Goal: Task Accomplishment & Management: Manage account settings

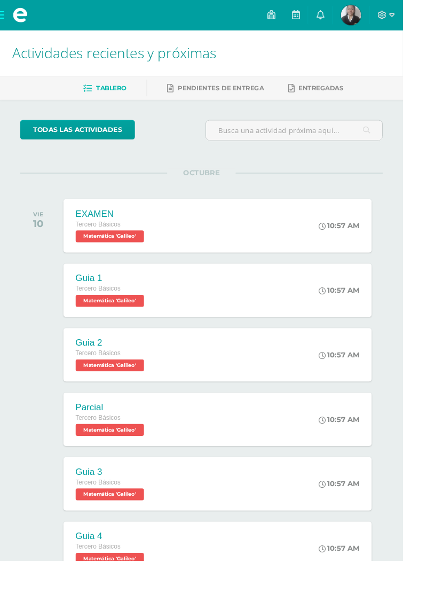
click at [97, 593] on div "Guia 4 Tercero Básicos Matemática 'Galileo'" at bounding box center [117, 580] width 101 height 57
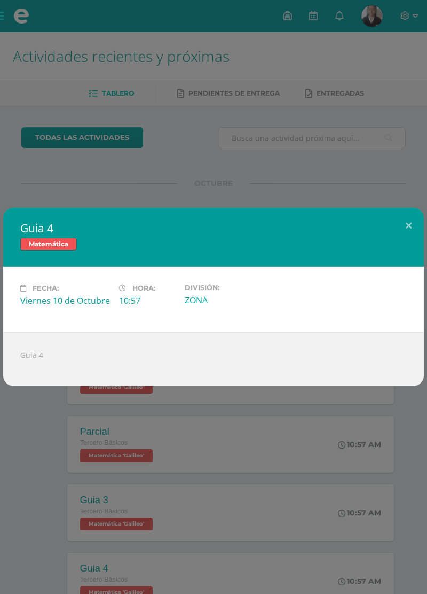
click at [68, 511] on div "Guia 4 Matemática Fecha: Viernes 10 de Octubre Hora: 10:57 División: ZONA" at bounding box center [213, 297] width 427 height 594
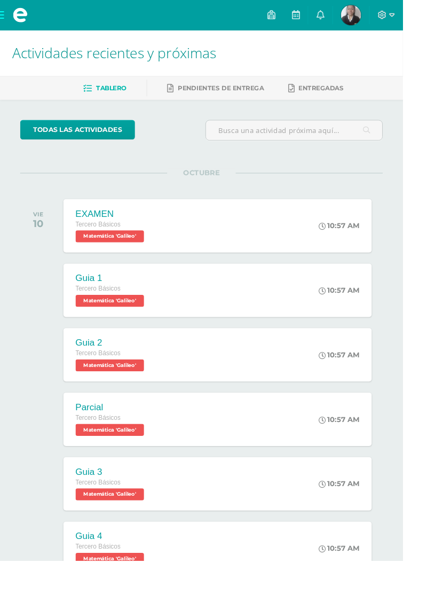
click at [107, 333] on div "Guia 1 Tercero Básicos Matemática 'Galileo'" at bounding box center [117, 307] width 101 height 57
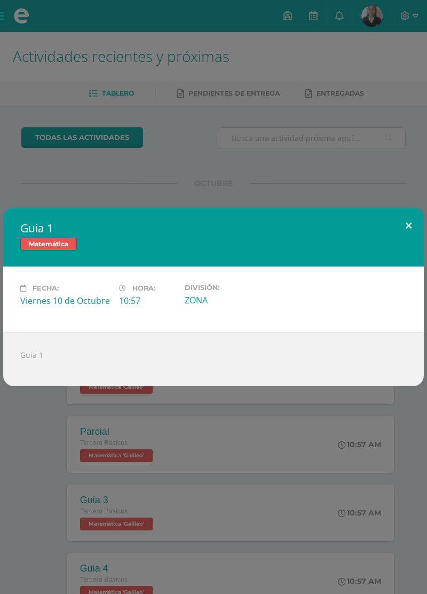
click at [407, 244] on button at bounding box center [408, 226] width 30 height 36
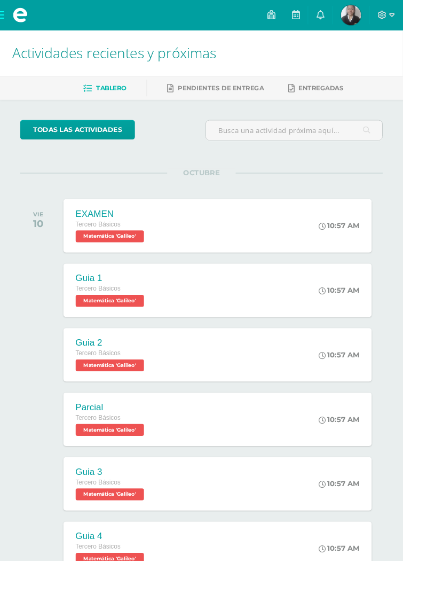
click at [19, 24] on span at bounding box center [21, 16] width 43 height 32
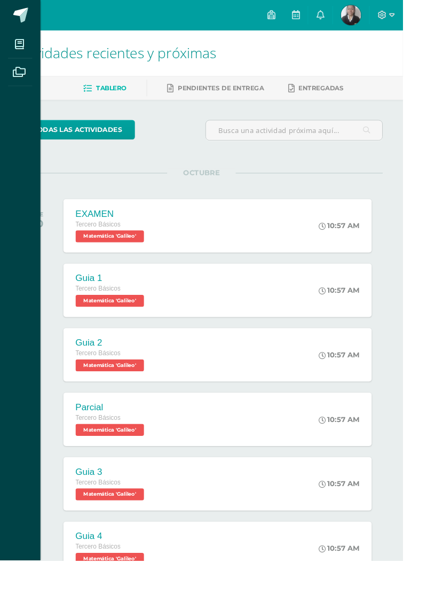
click at [11, 75] on span at bounding box center [21, 76] width 24 height 24
click at [362, 26] on div "Mis cursos Archivos Cerrar panel Artes Visuales Tercero Básicos "Galileo" Cienc…" at bounding box center [213, 297] width 427 height 594
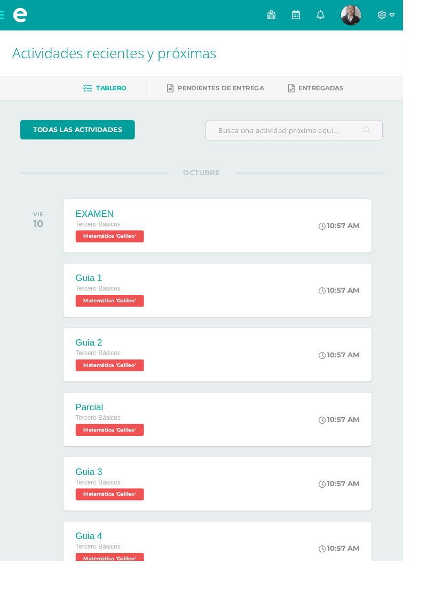
click at [352, 13] on link at bounding box center [340, 16] width 26 height 32
click at [383, 14] on img at bounding box center [371, 15] width 21 height 21
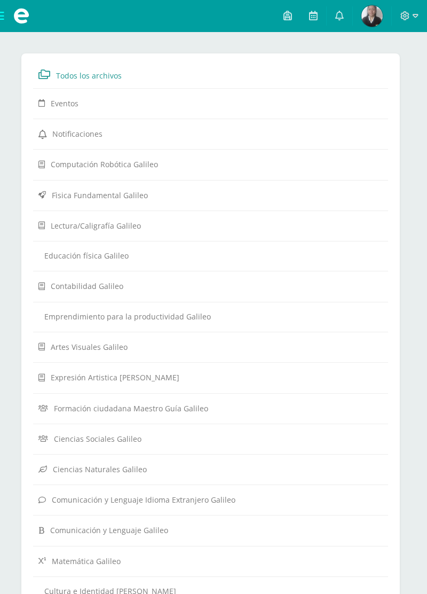
click at [64, 556] on span "Matemática Galileo" at bounding box center [86, 561] width 69 height 10
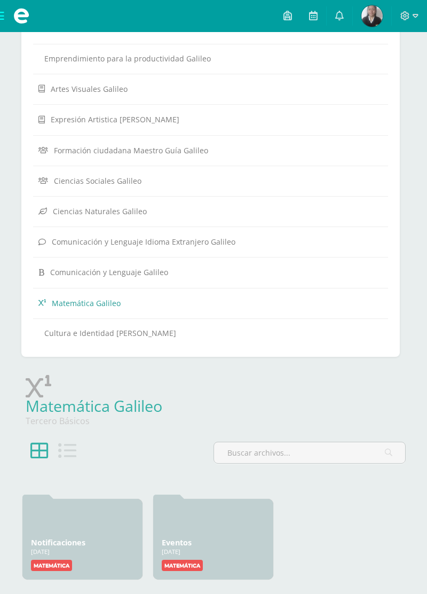
scroll to position [258, 0]
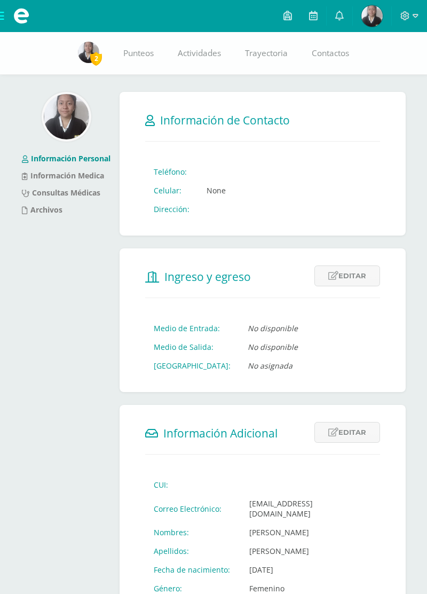
click at [74, 120] on img at bounding box center [66, 116] width 45 height 45
click at [67, 116] on img at bounding box center [66, 116] width 45 height 45
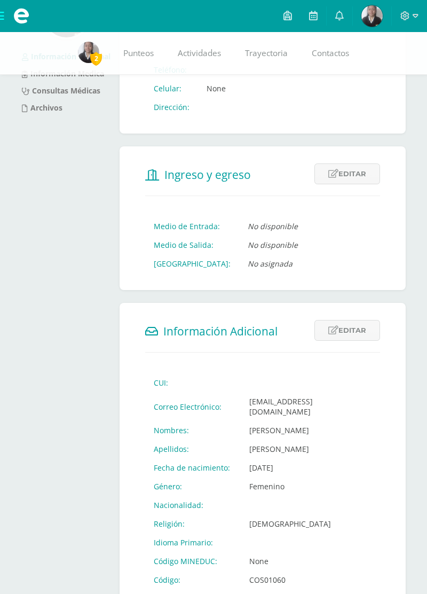
scroll to position [118, 0]
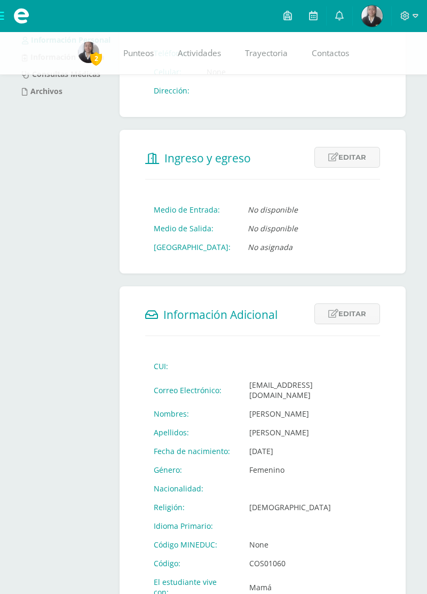
click at [127, 353] on form "Información Adicional Editar Cancelar Guardar CUI: Correo Electrónico: [EMAIL_A…" at bounding box center [263, 461] width 286 height 351
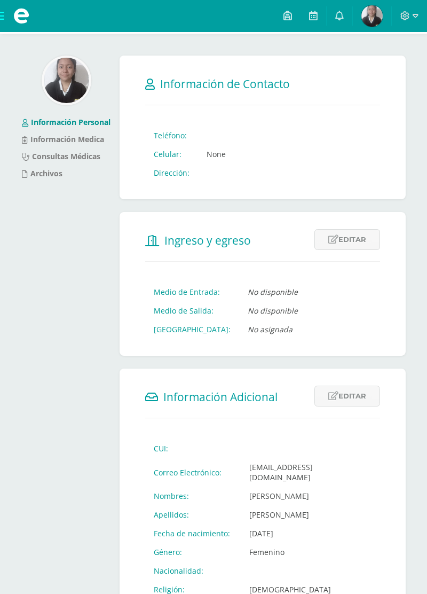
scroll to position [0, 0]
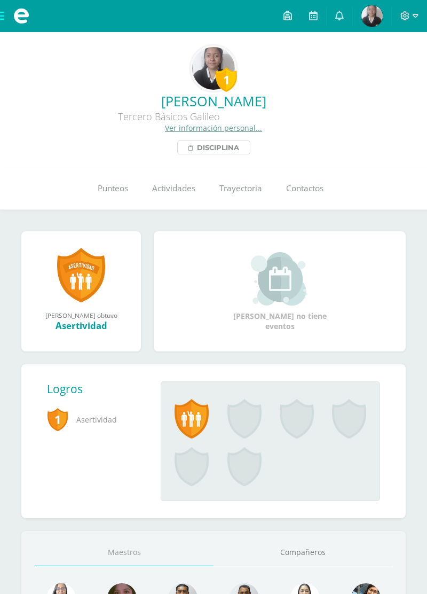
click at [238, 147] on span "Disciplina" at bounding box center [218, 147] width 42 height 13
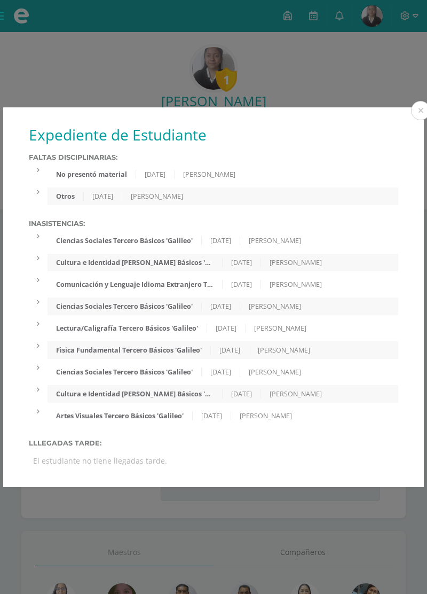
click at [424, 107] on button at bounding box center [420, 110] width 19 height 19
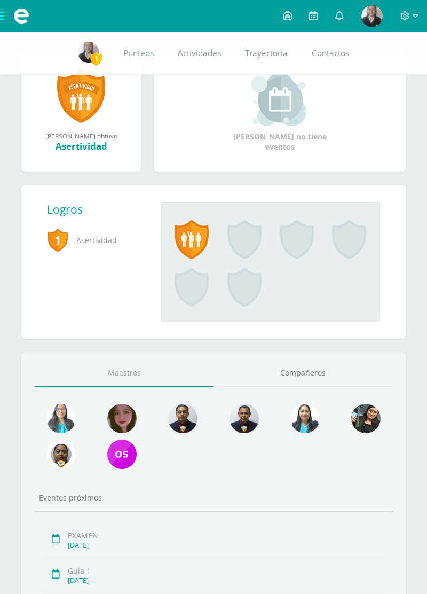
scroll to position [247, 0]
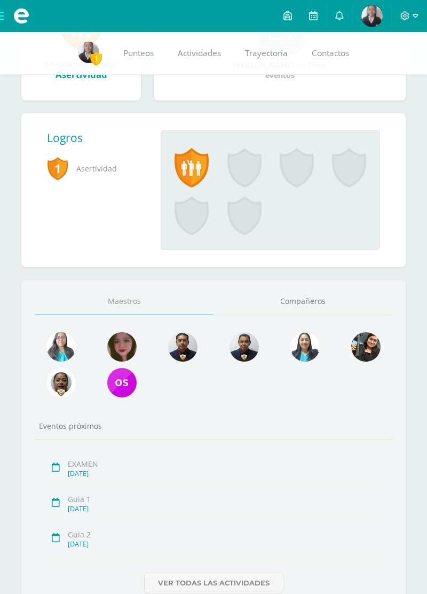
click at [322, 295] on link "Compañeros" at bounding box center [303, 301] width 179 height 27
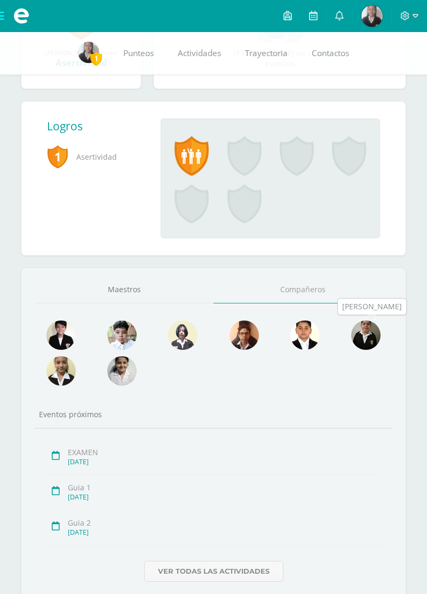
scroll to position [278, 0]
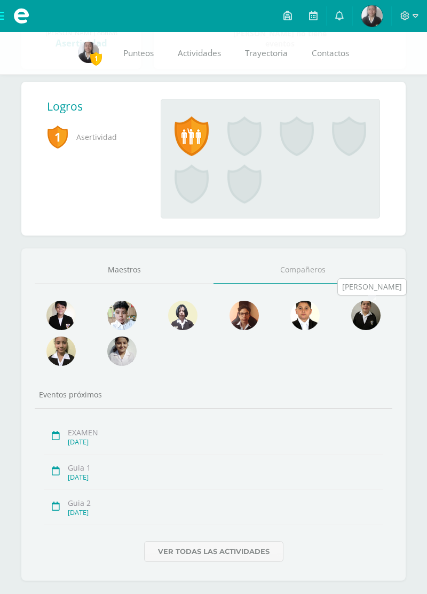
click at [144, 257] on link "Maestros" at bounding box center [124, 269] width 179 height 27
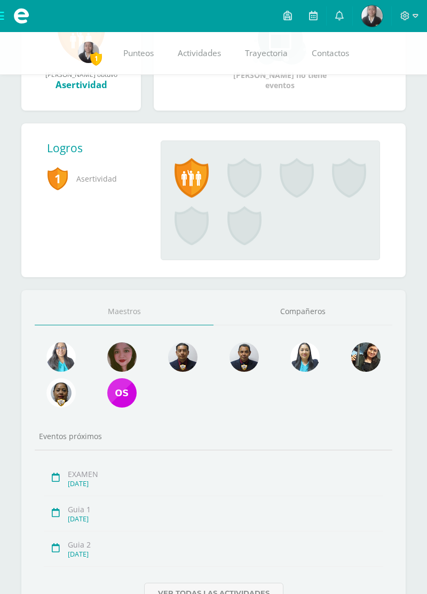
scroll to position [0, 0]
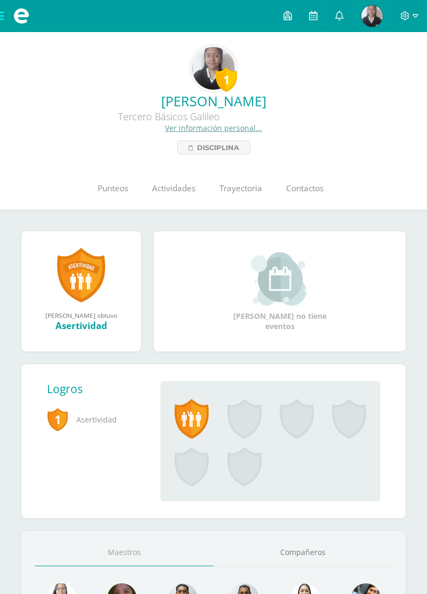
click at [216, 64] on img at bounding box center [213, 68] width 43 height 43
click at [237, 127] on link "Ver información personal..." at bounding box center [213, 128] width 97 height 10
click at [405, 16] on icon at bounding box center [405, 16] width 10 height 10
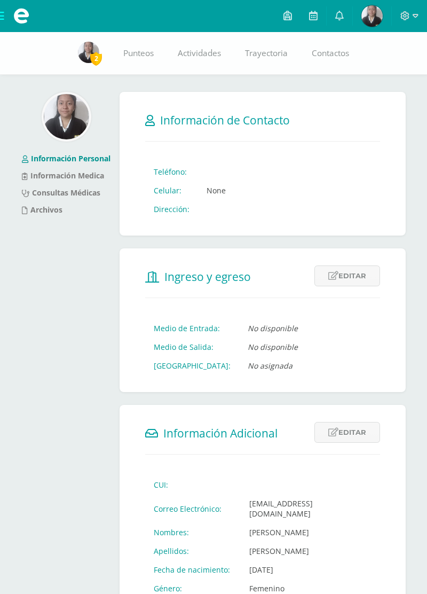
click at [410, 20] on span at bounding box center [409, 16] width 18 height 12
click at [376, 54] on span "Configuración" at bounding box center [383, 57] width 50 height 10
click at [71, 115] on img at bounding box center [66, 116] width 45 height 45
click at [204, 121] on span "Información de Contacto" at bounding box center [225, 120] width 130 height 15
click at [206, 229] on form "Información de Contacto Teléfono: Celular: None Dirección: Telefono Dirección H…" at bounding box center [263, 164] width 286 height 144
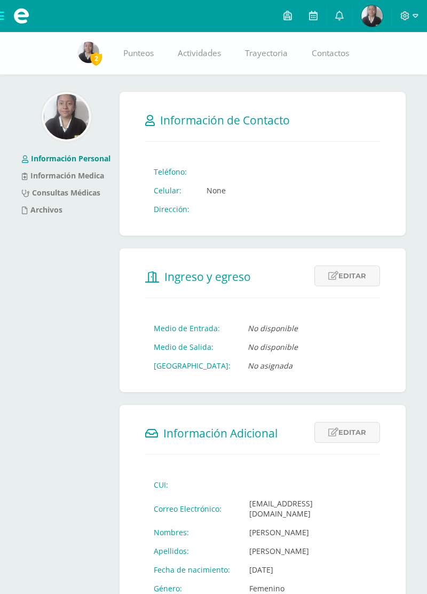
click at [222, 288] on form "Ingreso y egreso Editar Cancelar Guardar Medio de Entrada: No disponible Medio …" at bounding box center [263, 320] width 286 height 144
click at [210, 456] on form "Información Adicional Editar Cancelar Guardar CUI: Correo Electrónico: COS01060…" at bounding box center [263, 580] width 286 height 351
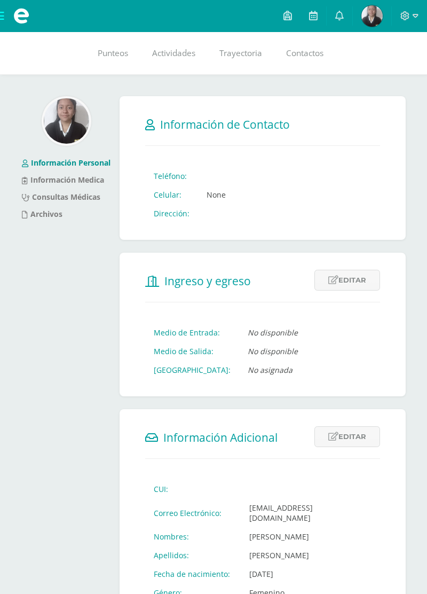
click at [418, 16] on div at bounding box center [409, 16] width 35 height 32
click at [412, 15] on span at bounding box center [409, 16] width 18 height 12
click at [384, 50] on link "Configuración" at bounding box center [376, 57] width 84 height 15
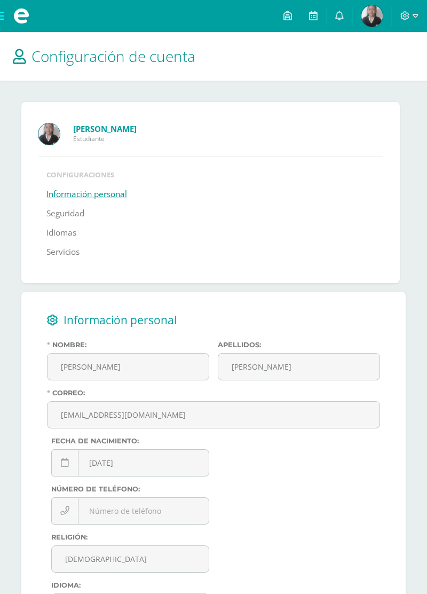
click at [51, 129] on img at bounding box center [48, 133] width 21 height 21
click at [112, 195] on link "Información personal" at bounding box center [86, 194] width 81 height 19
click at [56, 122] on div "[PERSON_NAME] Estudiante" at bounding box center [210, 128] width 344 height 30
click at [125, 130] on strong "[PERSON_NAME]" at bounding box center [105, 128] width 64 height 11
click at [146, 319] on span "Información personal" at bounding box center [120, 319] width 113 height 15
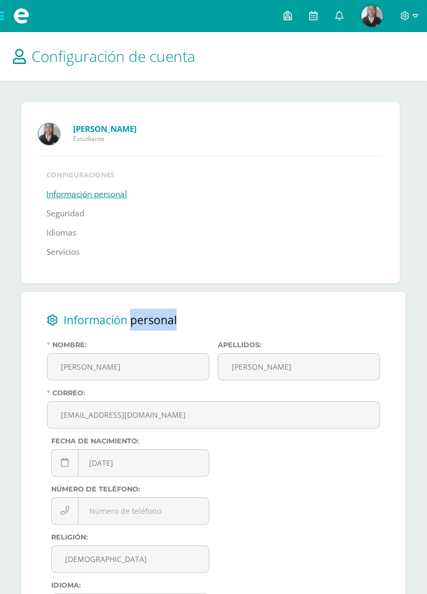
click at [343, 202] on li "Información personal" at bounding box center [210, 194] width 328 height 19
click at [103, 185] on link "Información personal" at bounding box center [86, 194] width 81 height 19
click at [52, 130] on img at bounding box center [48, 133] width 21 height 21
